Goal: Task Accomplishment & Management: Manage account settings

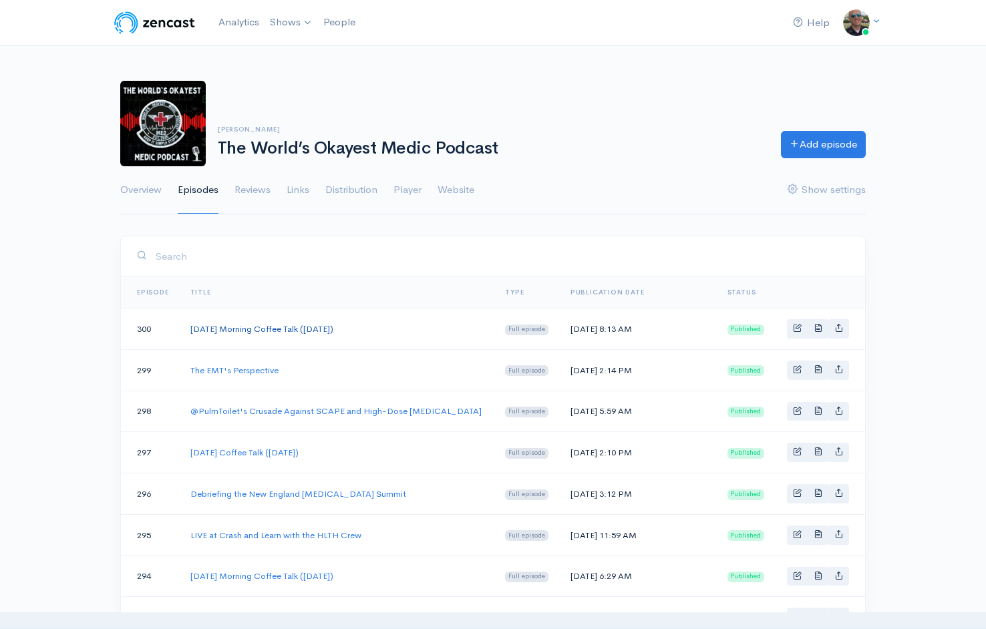
click at [308, 331] on link "[DATE] Morning Coffee Talk ([DATE])" at bounding box center [261, 328] width 143 height 11
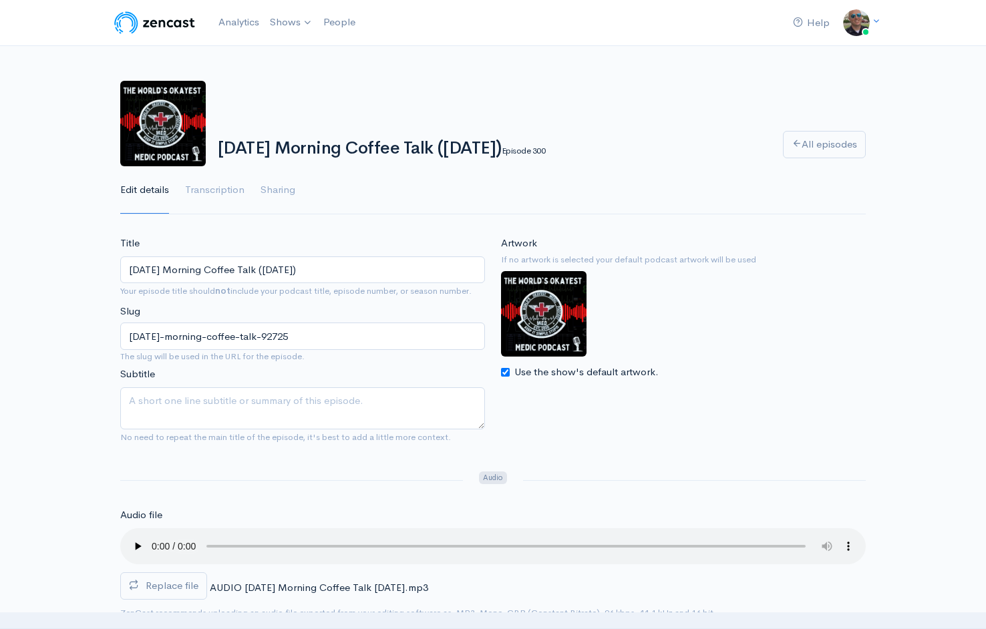
click at [128, 530] on audio at bounding box center [492, 546] width 745 height 36
click at [134, 534] on audio at bounding box center [492, 546] width 745 height 36
click at [288, 532] on audio at bounding box center [492, 546] width 745 height 36
click at [156, 537] on audio at bounding box center [492, 546] width 745 height 36
click at [145, 21] on img at bounding box center [154, 22] width 85 height 27
